Goal: Navigation & Orientation: Find specific page/section

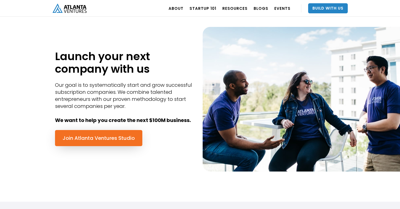
scroll to position [202, 0]
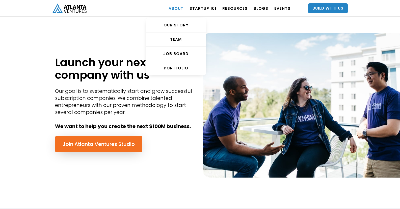
click at [183, 7] on link "ABOUT" at bounding box center [175, 8] width 15 height 14
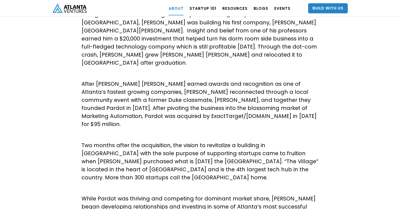
scroll to position [151, 0]
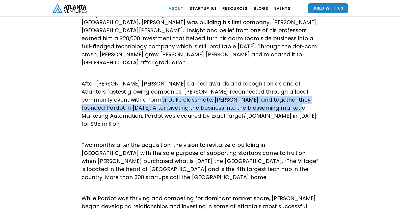
drag, startPoint x: 131, startPoint y: 93, endPoint x: 254, endPoint y: 96, distance: 123.1
click at [254, 96] on p "After Hannon Hill earned awards and recognition as one of Atlanta’s fastest gro…" at bounding box center [199, 104] width 237 height 48
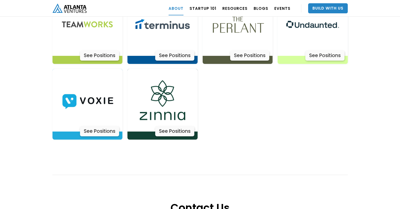
scroll to position [1689, 0]
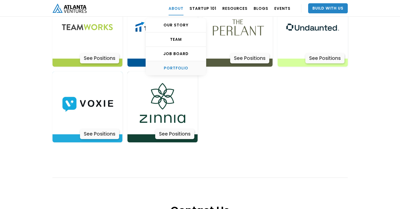
click at [179, 69] on div "PORTFOLIO" at bounding box center [176, 68] width 60 height 5
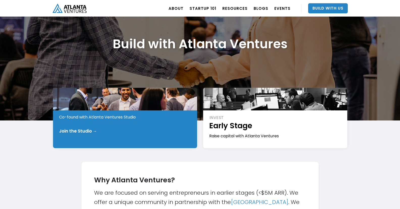
scroll to position [50, 0]
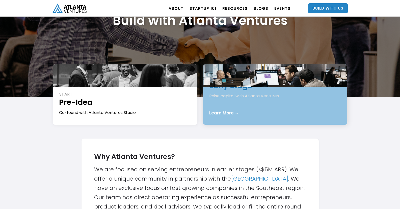
click at [242, 116] on div "INVEST Early Stage Raise capital with Atlanta Ventures Learn More →" at bounding box center [275, 95] width 144 height 60
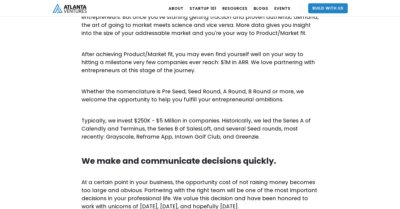
scroll to position [227, 0]
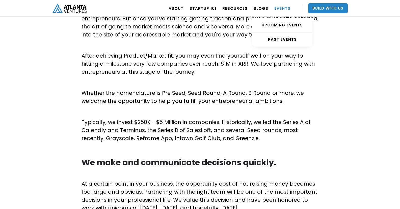
click at [277, 7] on link "EVENTS" at bounding box center [282, 8] width 16 height 14
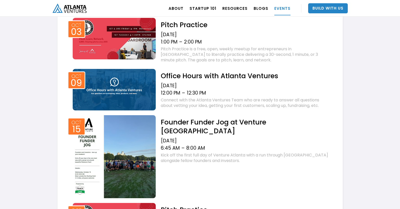
scroll to position [252, 0]
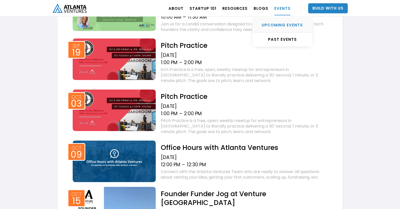
click at [279, 25] on div "UPCOMING EVENTS" at bounding box center [282, 25] width 60 height 5
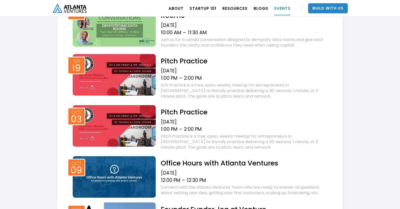
scroll to position [245, 0]
